Goal: Check status: Verify the current state of an ongoing process or item

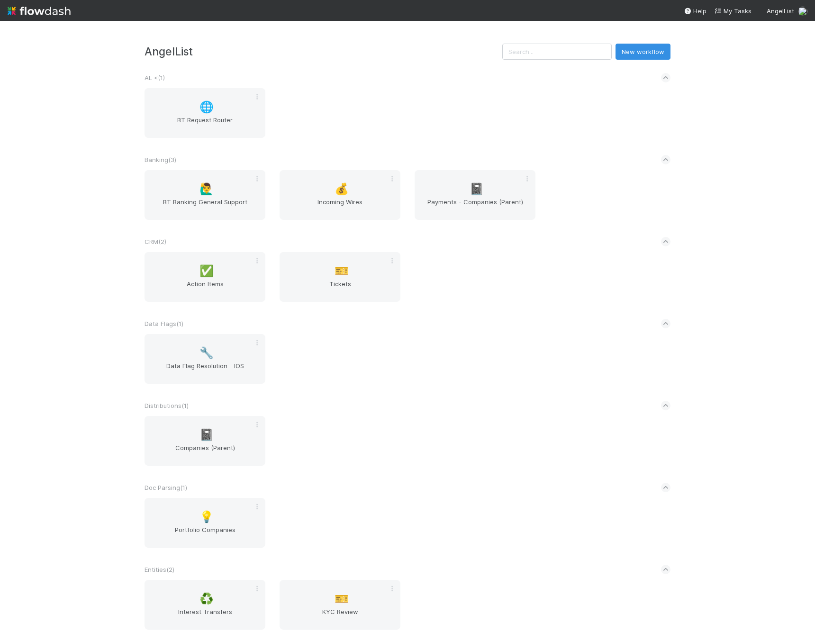
click at [78, 285] on div "AngelList New workflow AL < ( 1 ) 🌐 BT Request Router Banking ( 3 ) 🙋‍♂️ BT Ban…" at bounding box center [407, 331] width 815 height 621
click at [548, 54] on input "text" at bounding box center [556, 52] width 109 height 16
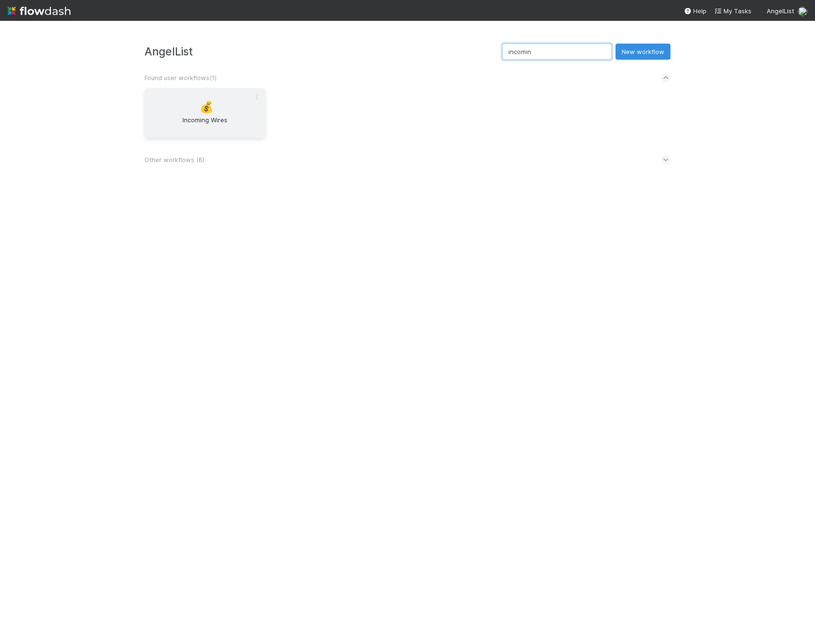
type input "incomin"
click at [204, 118] on span "Incoming Wires" at bounding box center [204, 124] width 113 height 19
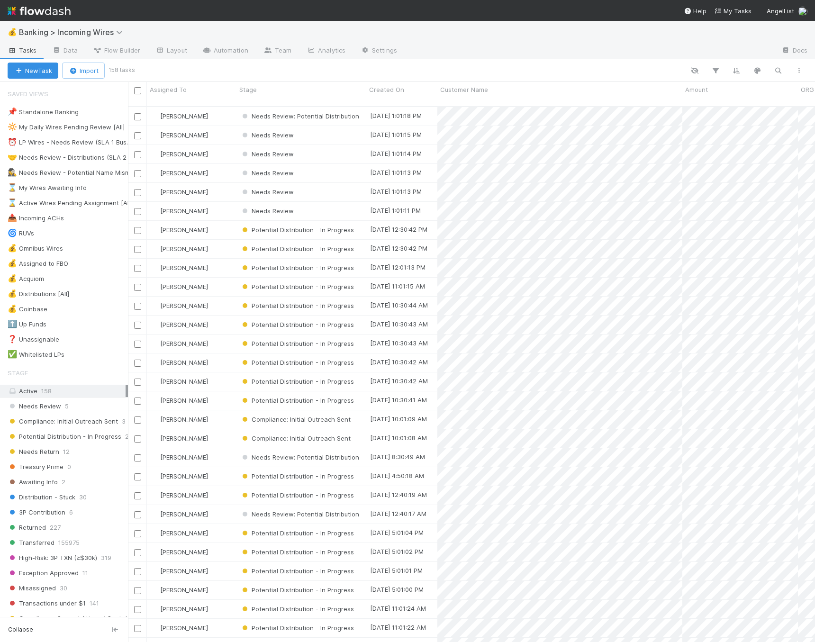
scroll to position [8, 8]
click at [778, 75] on button "button" at bounding box center [777, 70] width 17 height 12
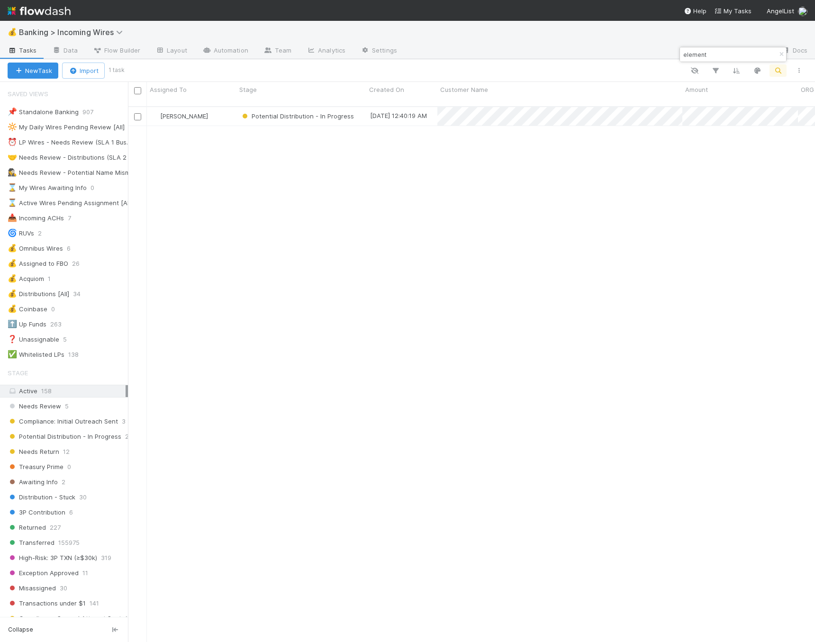
scroll to position [536, 680]
type input "element"
click at [548, 283] on div "[PERSON_NAME] Potential Distribution - In Progress [DATE] 12:40:19 AM [DATE] 11…" at bounding box center [471, 378] width 687 height 543
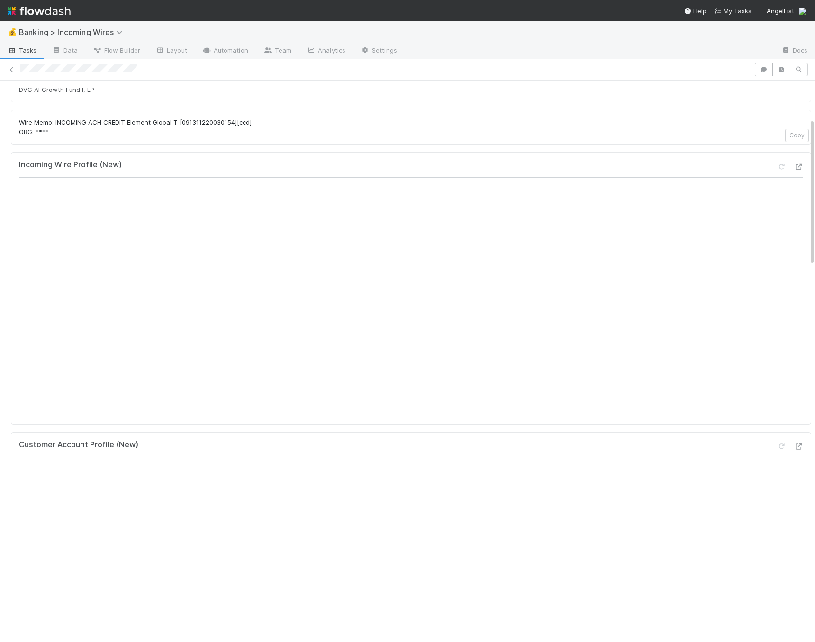
scroll to position [25, 0]
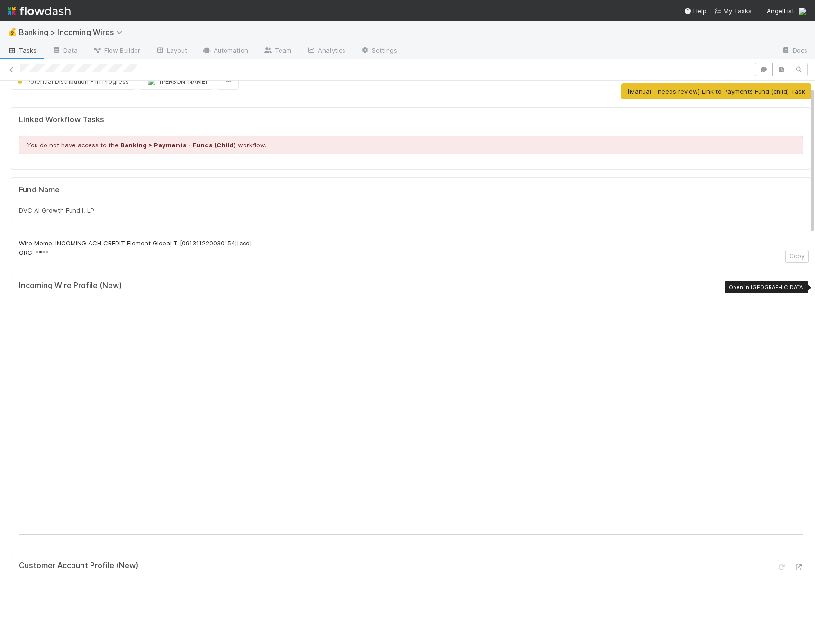
click at [793, 285] on icon at bounding box center [797, 288] width 9 height 6
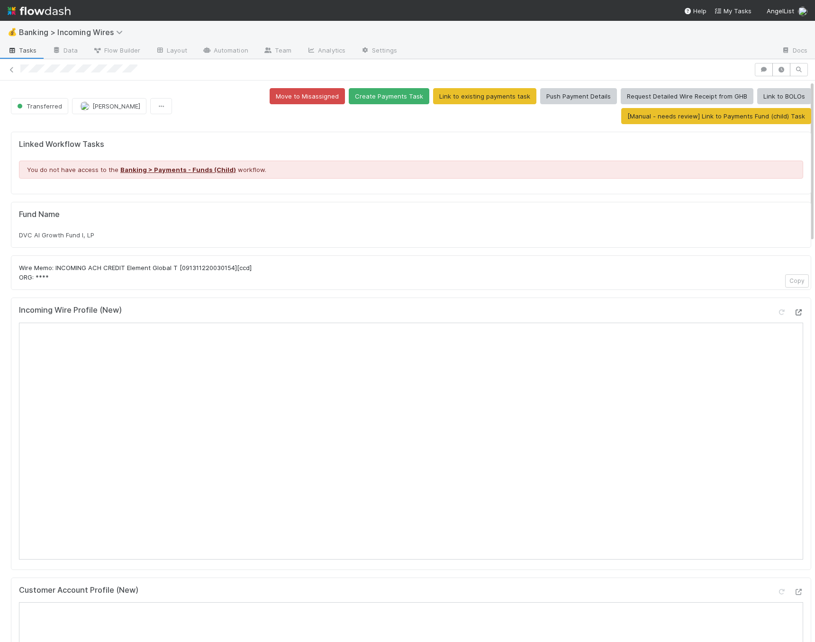
scroll to position [184, 0]
